Goal: Transaction & Acquisition: Purchase product/service

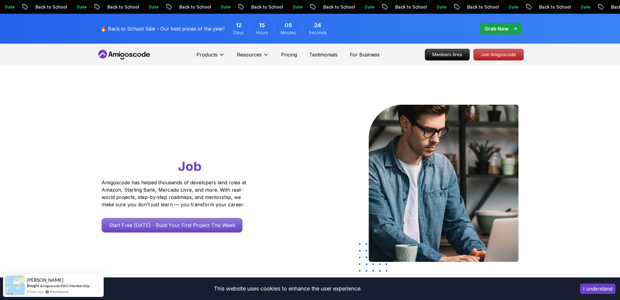
click at [181, 31] on p "🔥 Back to School Sale - Our best prices of the year!" at bounding box center [162, 28] width 124 height 7
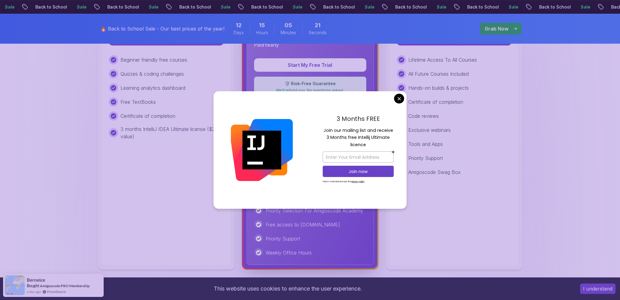
scroll to position [244, 0]
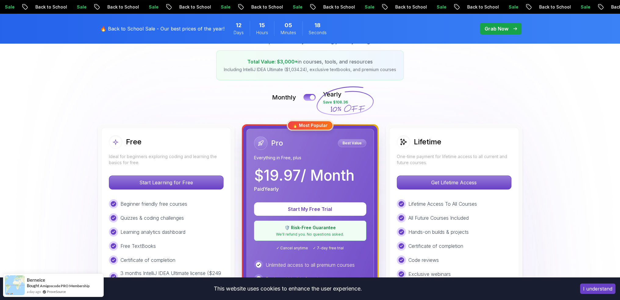
scroll to position [92, 0]
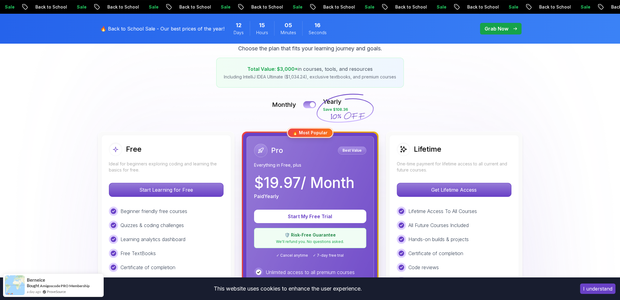
click at [312, 104] on div at bounding box center [312, 104] width 5 height 5
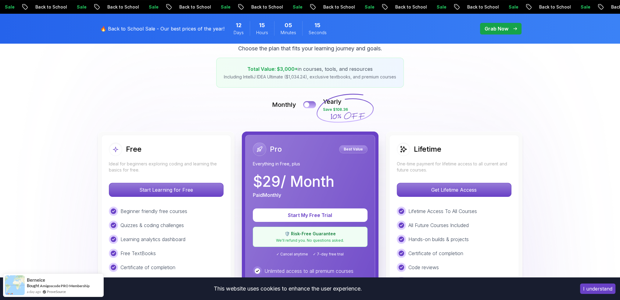
click at [306, 105] on div at bounding box center [306, 104] width 5 height 5
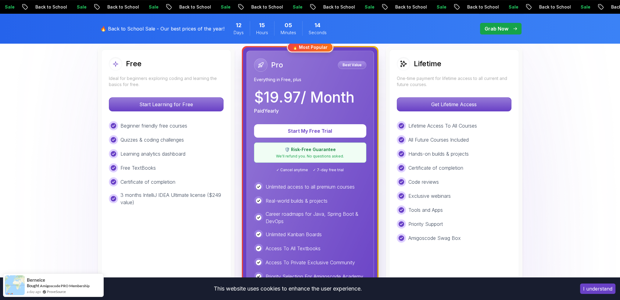
scroll to position [183, 0]
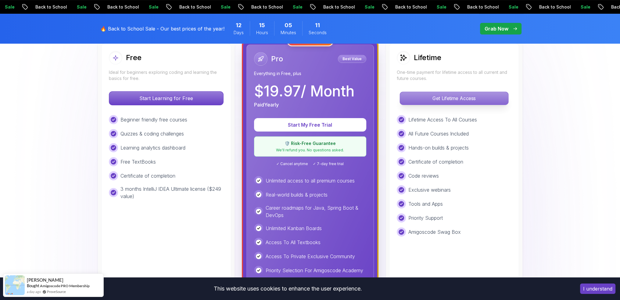
click at [449, 99] on p "Get Lifetime Access" at bounding box center [454, 98] width 108 height 13
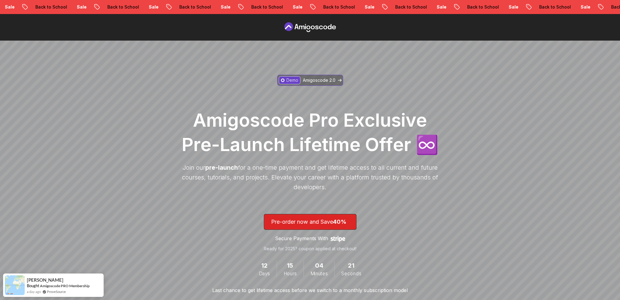
click at [321, 82] on p "Amigoscode 2.0" at bounding box center [319, 80] width 33 height 6
